Goal: Find contact information: Find contact information

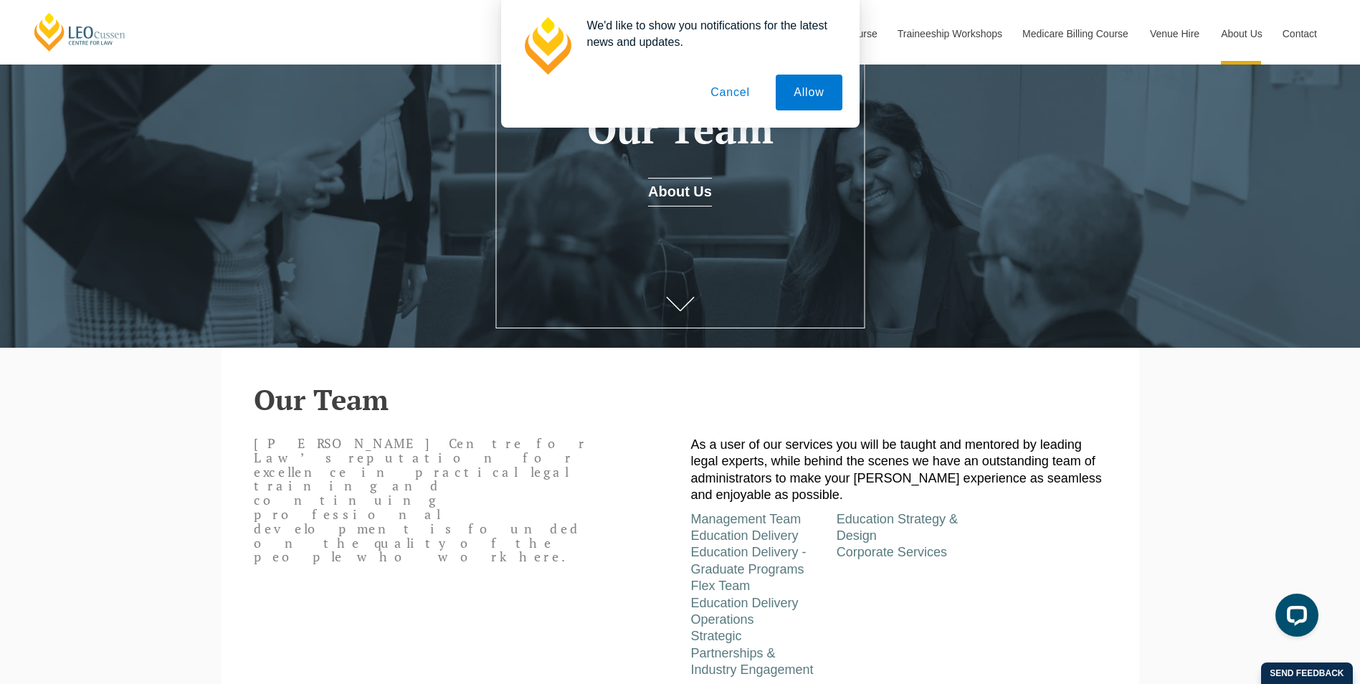
scroll to position [215, 0]
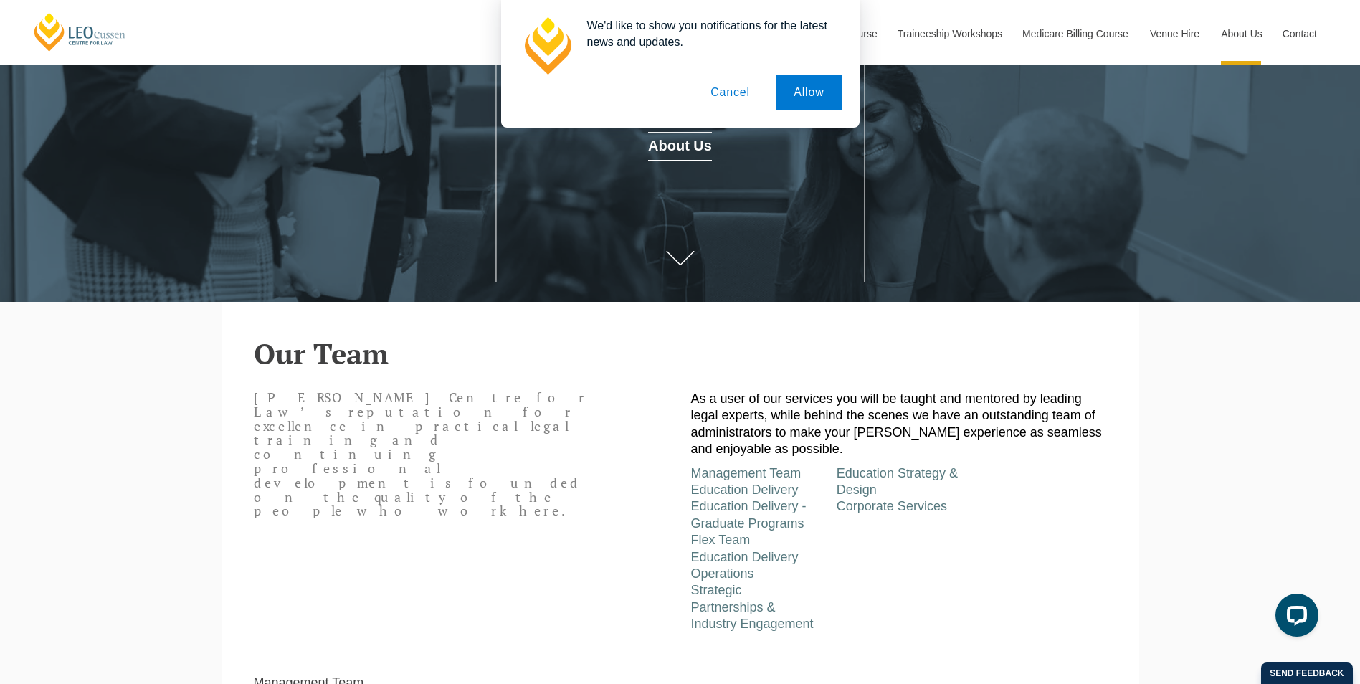
drag, startPoint x: 728, startPoint y: 93, endPoint x: 707, endPoint y: 110, distance: 27.0
click at [728, 95] on button "Cancel" at bounding box center [730, 93] width 75 height 36
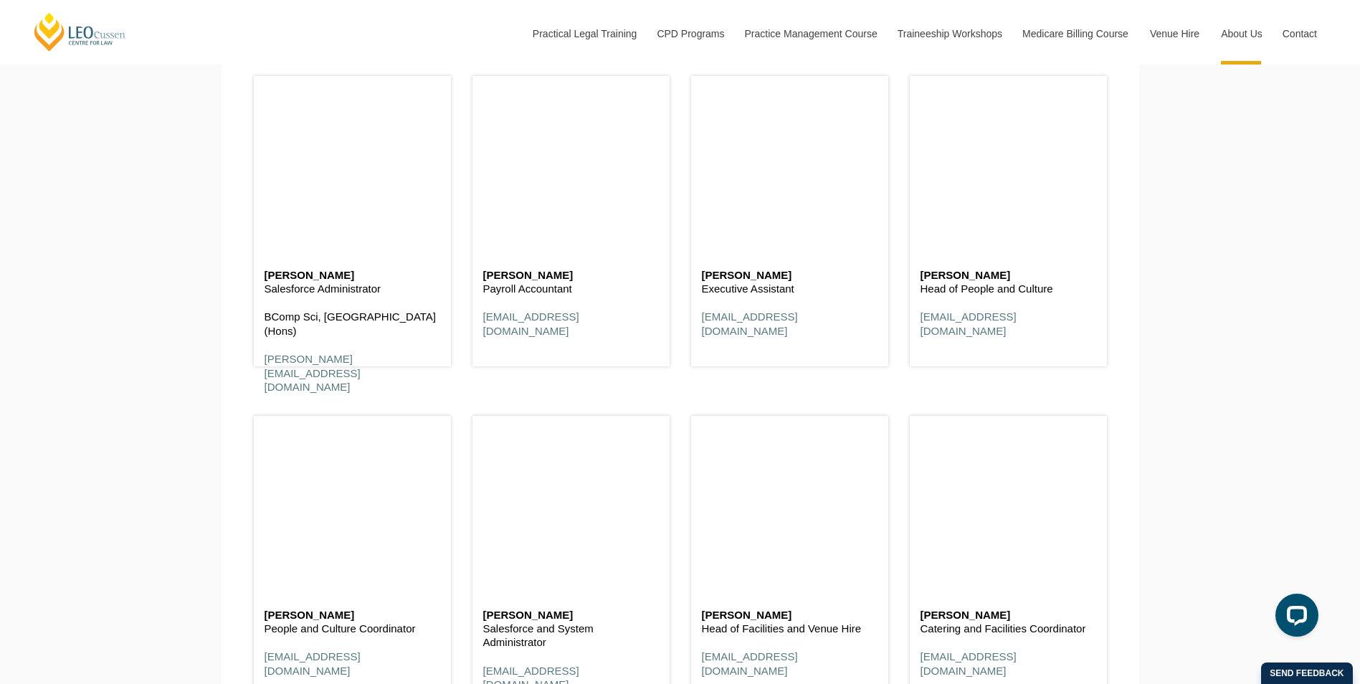
scroll to position [8317, 0]
